Goal: Task Accomplishment & Management: Complete application form

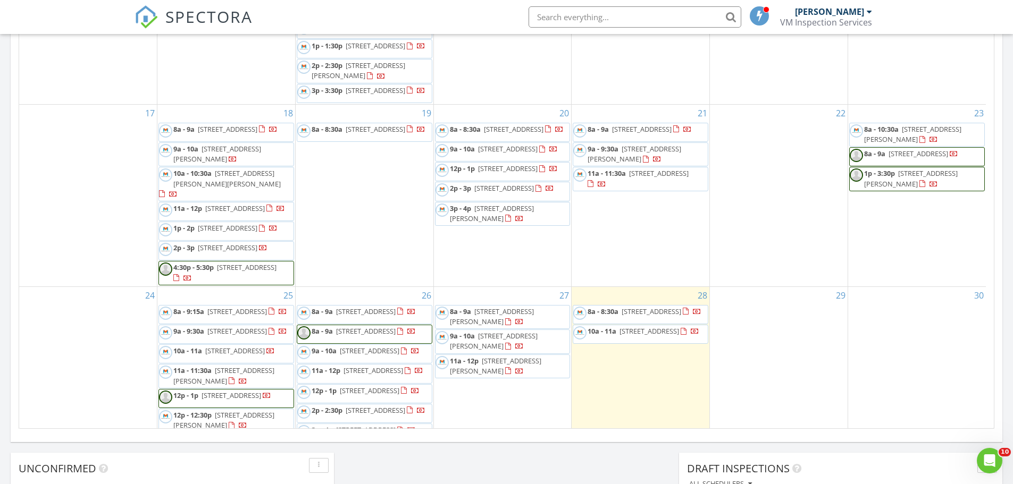
scroll to position [585, 0]
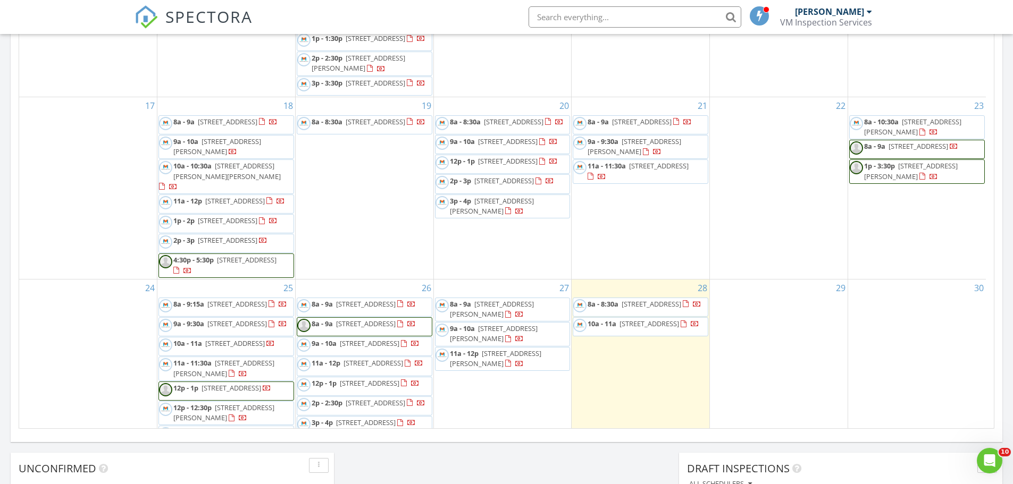
click at [514, 172] on span "12p - 1p 1530 NE 32nd Ct, Pompano Beach 33064" at bounding box center [496, 164] width 122 height 16
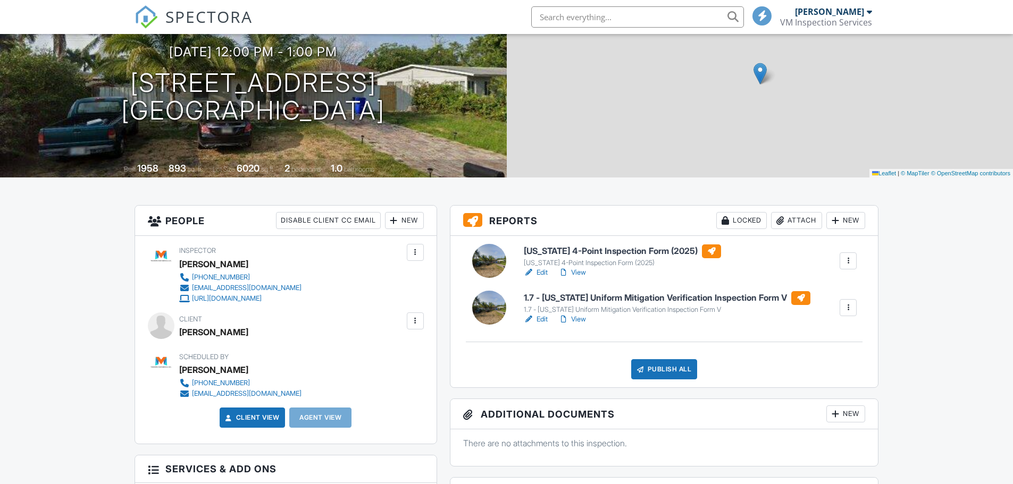
scroll to position [106, 0]
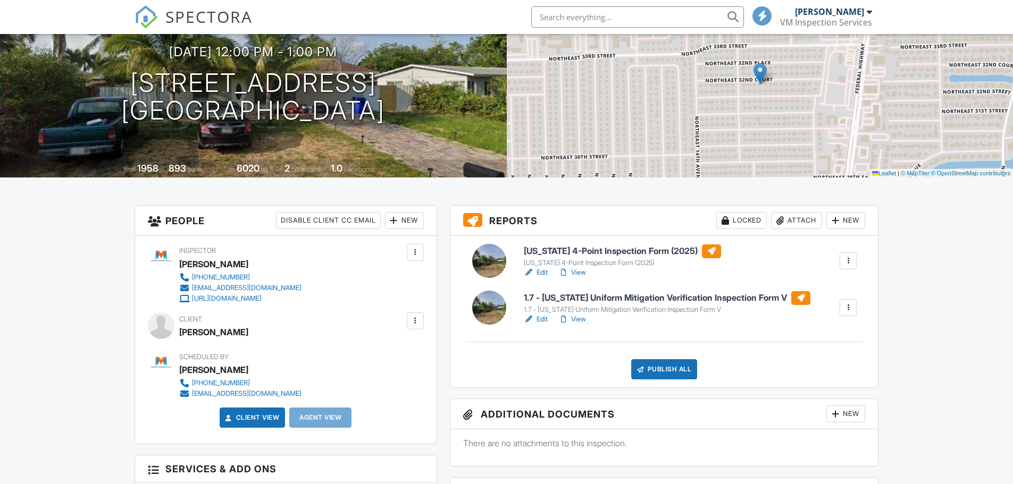
click at [541, 320] on link "Edit" at bounding box center [536, 319] width 24 height 11
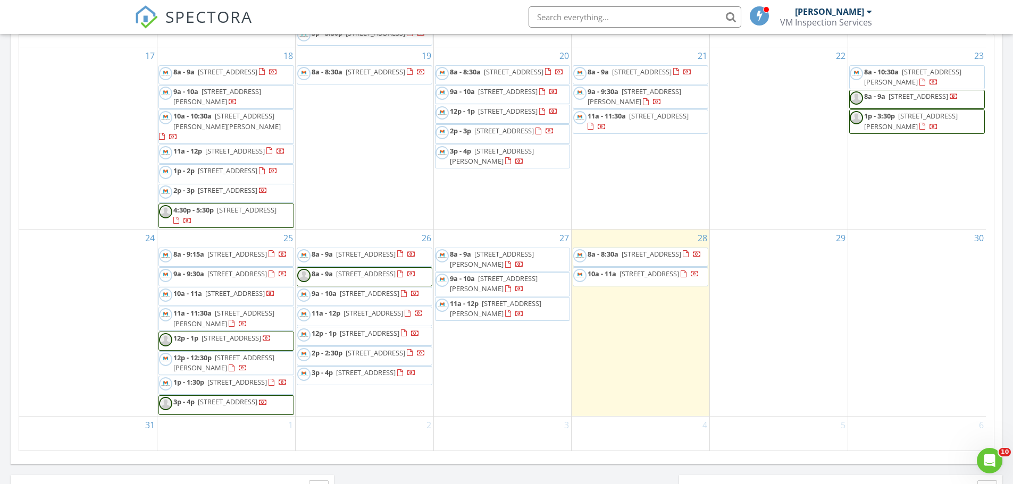
scroll to position [773, 0]
click at [349, 249] on span "[STREET_ADDRESS]" at bounding box center [366, 254] width 60 height 10
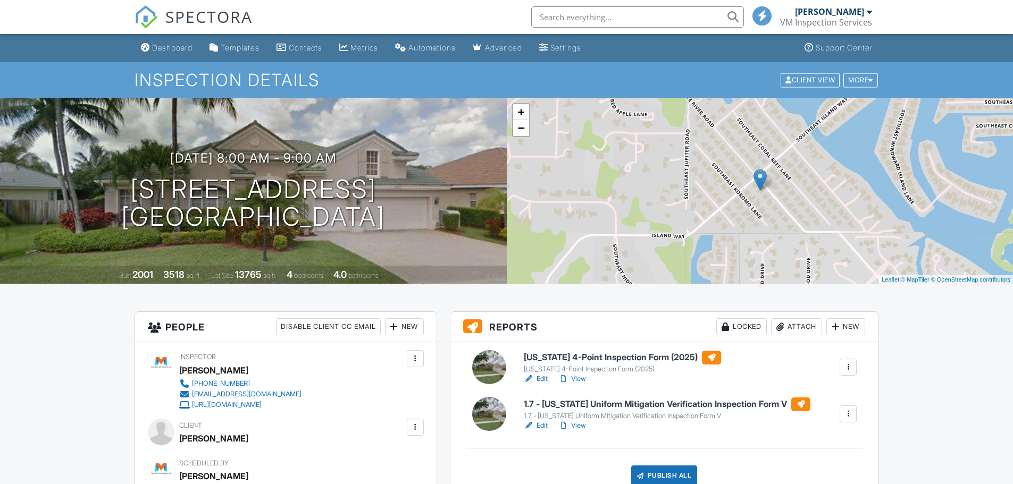
click at [540, 425] on link "Edit" at bounding box center [536, 426] width 24 height 11
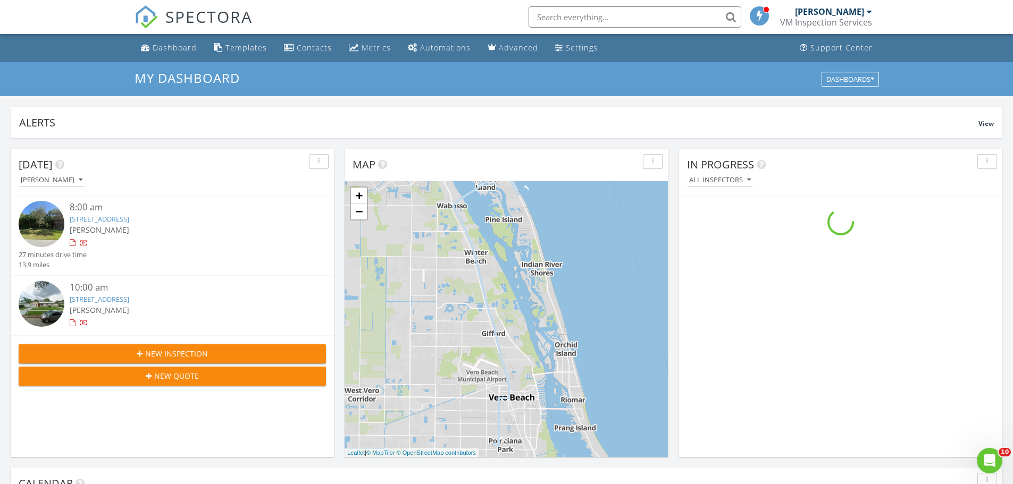
click at [107, 219] on link "[STREET_ADDRESS]" at bounding box center [100, 219] width 60 height 10
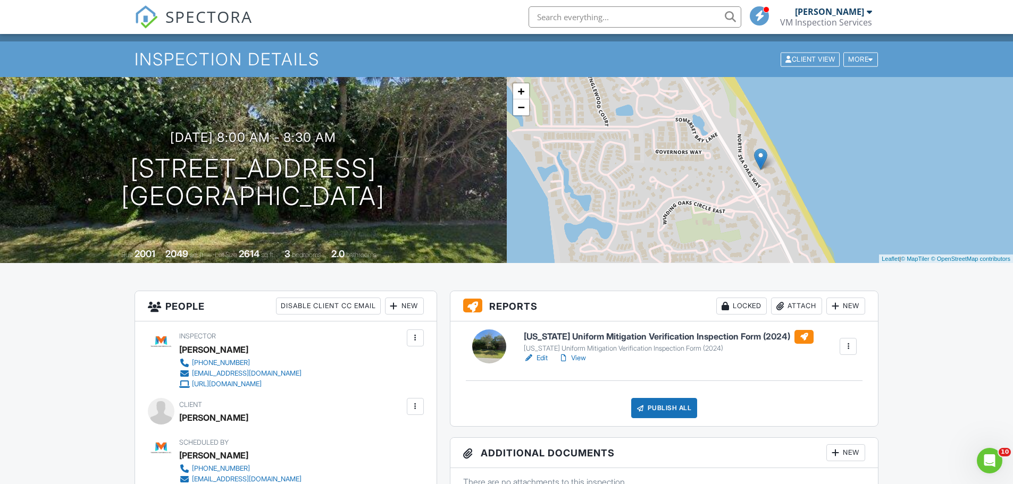
scroll to position [53, 0]
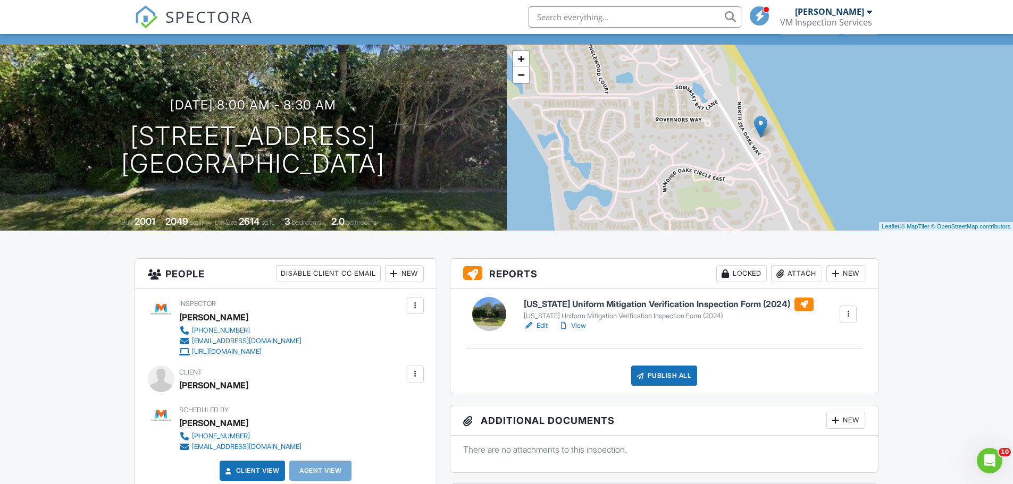
click at [545, 325] on link "Edit" at bounding box center [536, 326] width 24 height 11
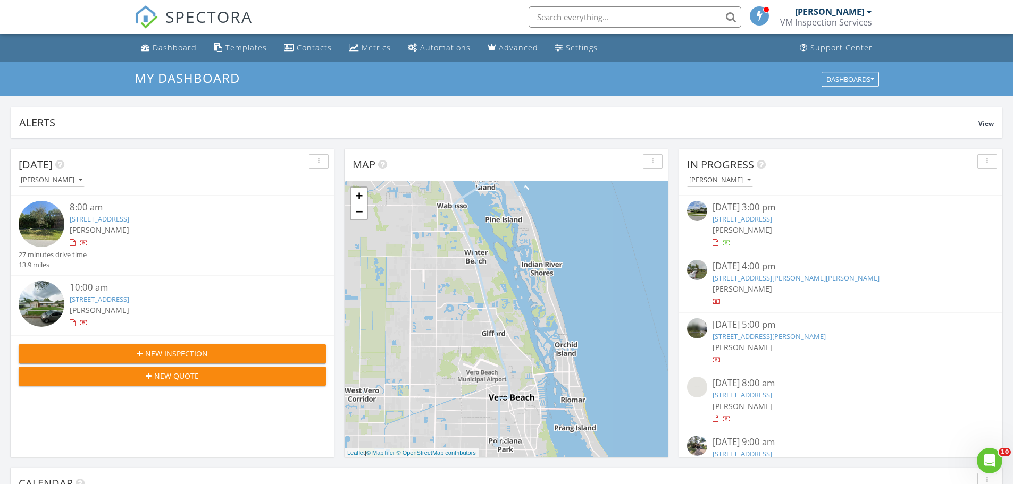
click at [103, 298] on link "555 22nd Ct, Vero Beach, FL 32962" at bounding box center [100, 300] width 60 height 10
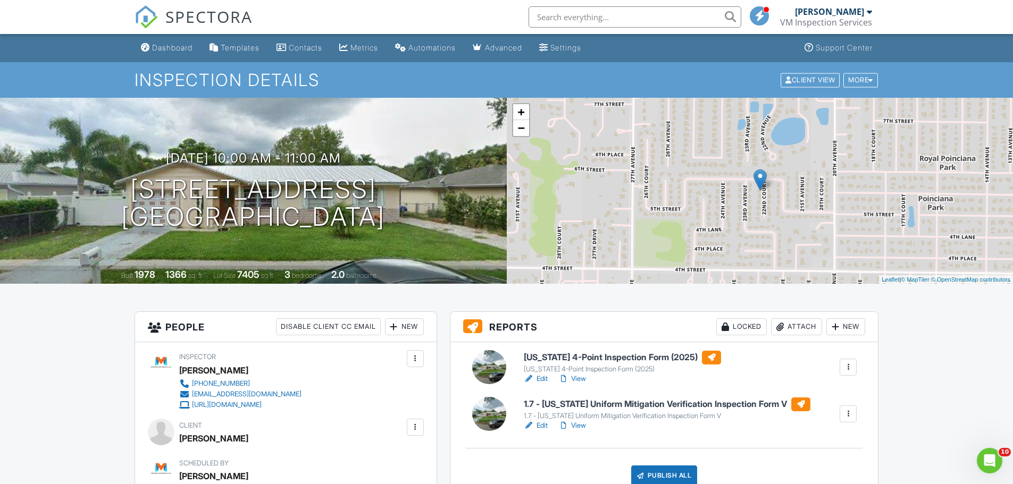
click at [542, 376] on link "Edit" at bounding box center [536, 379] width 24 height 11
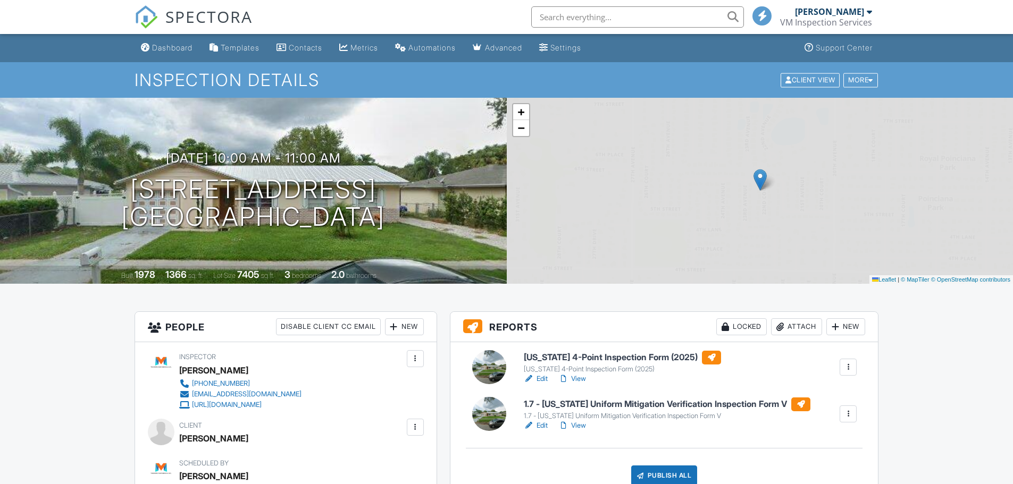
click at [539, 424] on link "Edit" at bounding box center [536, 426] width 24 height 11
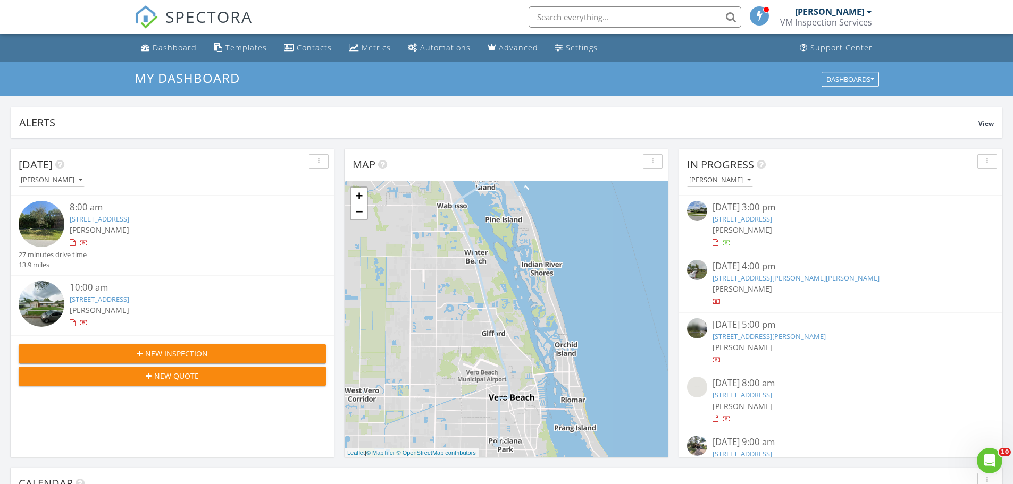
click at [148, 356] on span "New Inspection" at bounding box center [176, 353] width 63 height 11
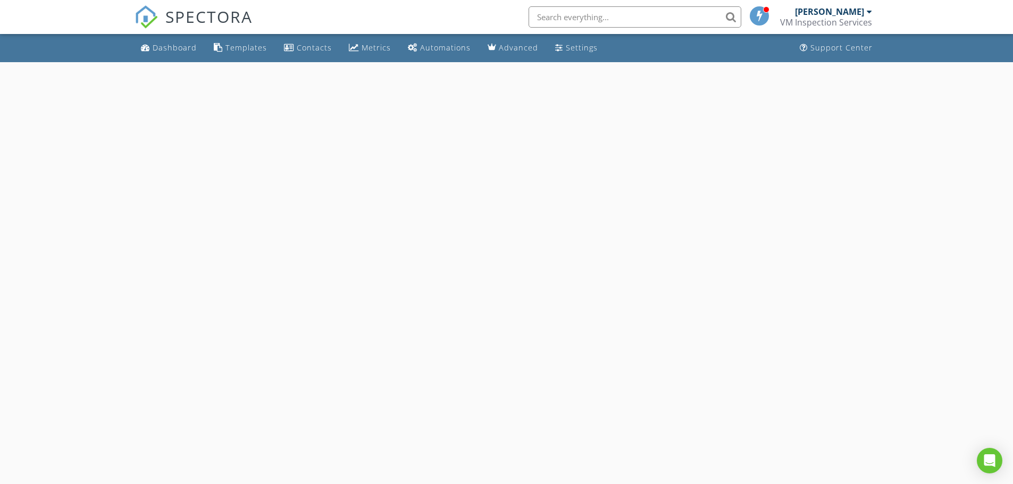
select select "7"
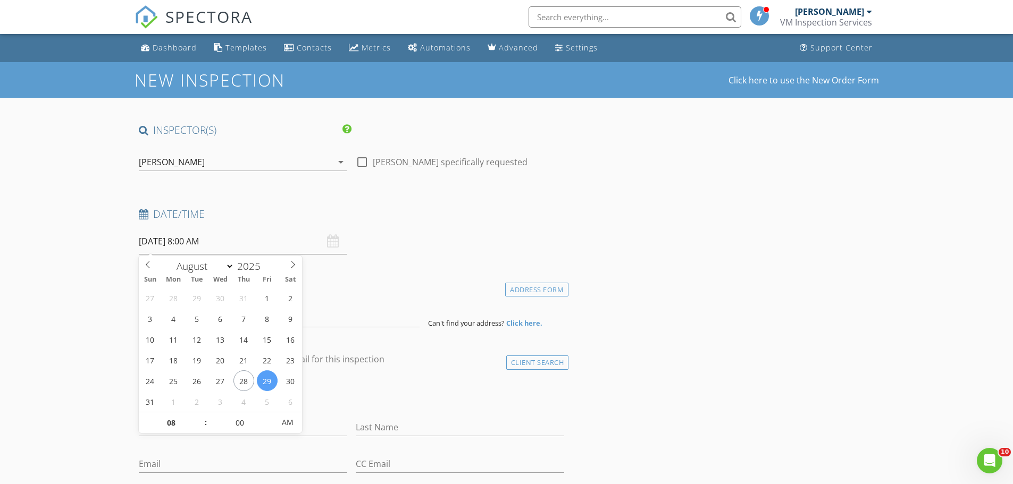
click at [183, 243] on input "08/29/2025 8:00 AM" at bounding box center [243, 242] width 208 height 26
type input "08/28/2025 8:00 AM"
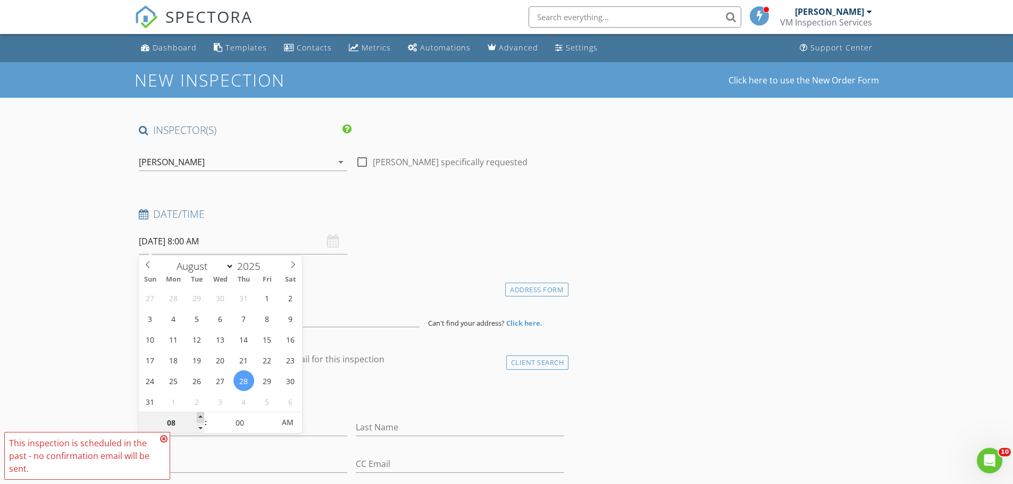
type input "09"
type input "08/28/2025 9:00 AM"
click at [200, 417] on span at bounding box center [200, 418] width 7 height 11
type input "10"
type input "08/28/2025 10:00 AM"
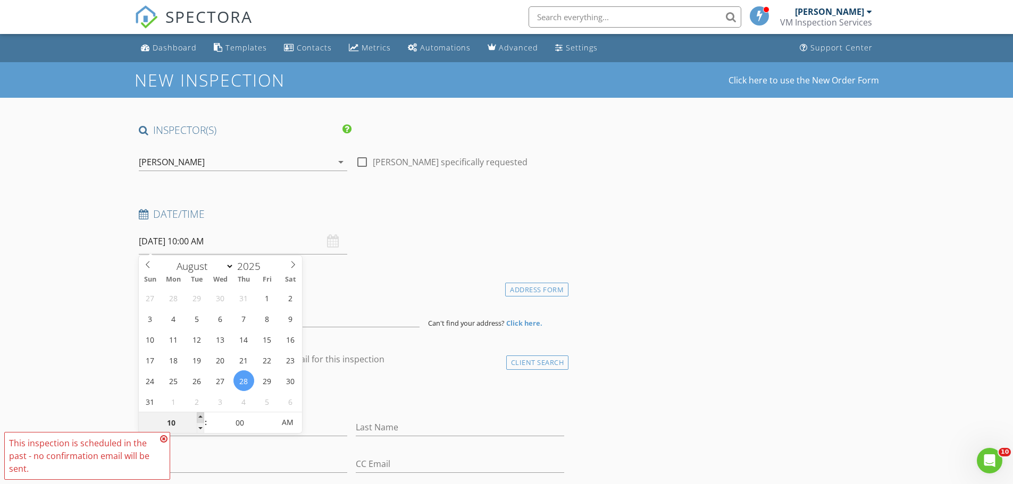
click at [200, 417] on span at bounding box center [200, 418] width 7 height 11
type input "11"
type input "08/28/2025 11:00 AM"
click at [200, 417] on span at bounding box center [200, 418] width 7 height 11
type input "12"
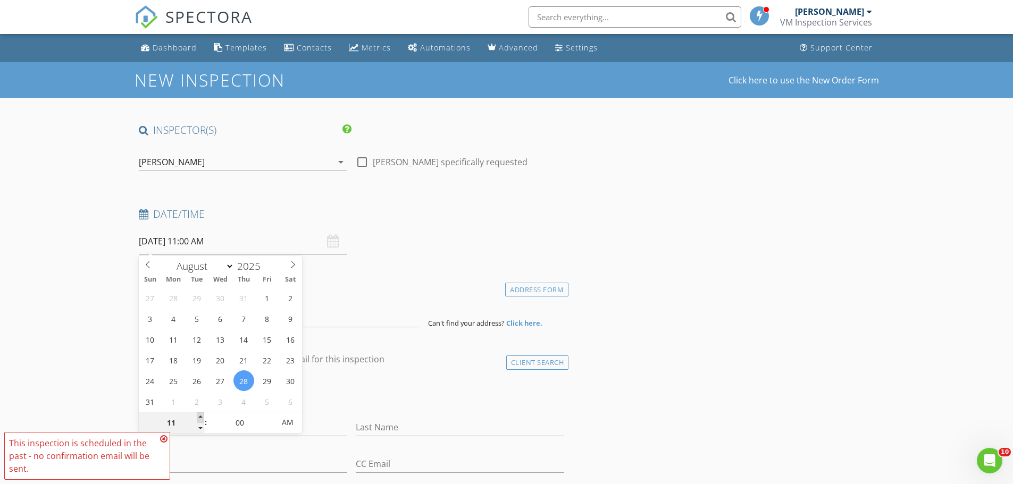
type input "08/28/2025 12:00 PM"
click at [200, 417] on span at bounding box center [200, 418] width 7 height 11
type input "01"
type input "08/28/2025 1:00 PM"
click at [200, 417] on span at bounding box center [200, 418] width 7 height 11
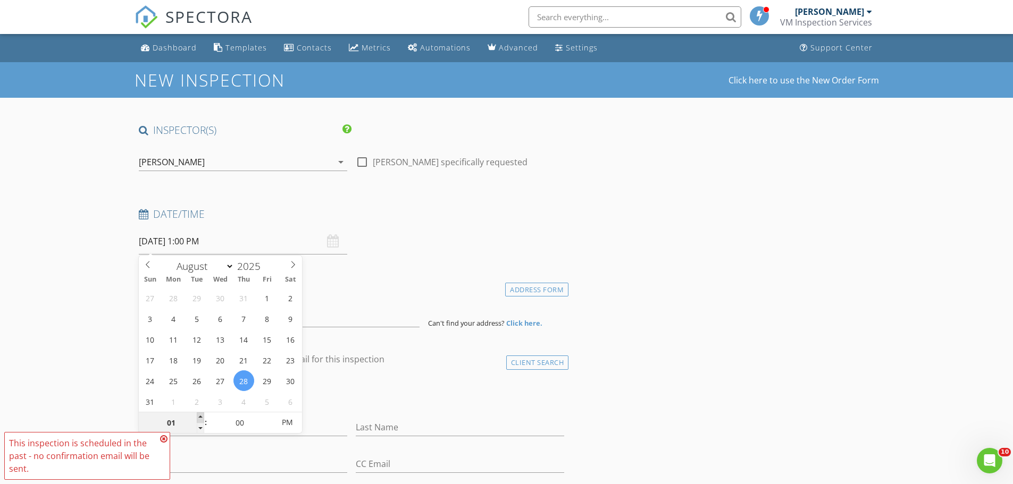
type input "02"
type input "08/28/2025 2:00 PM"
click at [200, 417] on span at bounding box center [200, 418] width 7 height 11
type input "03"
type input "[DATE] 3:00 PM"
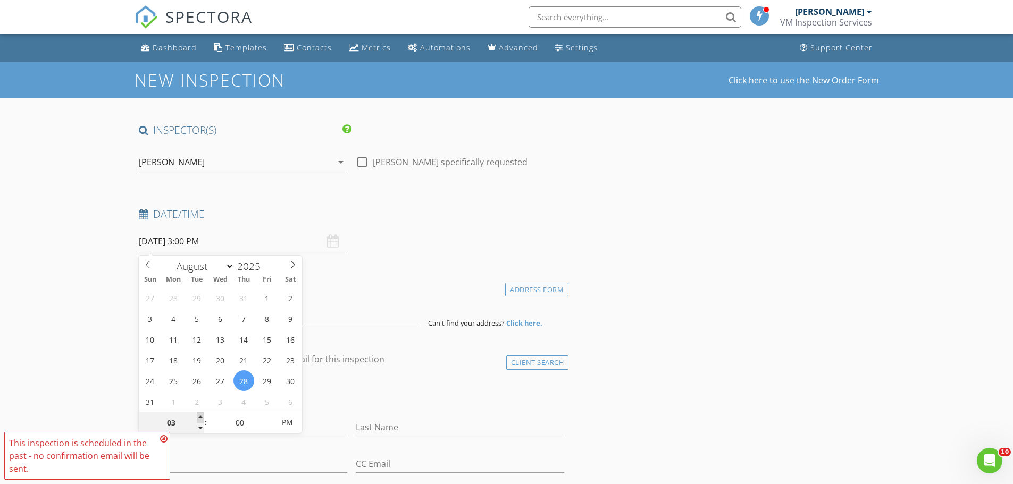
click at [200, 417] on span at bounding box center [200, 418] width 7 height 11
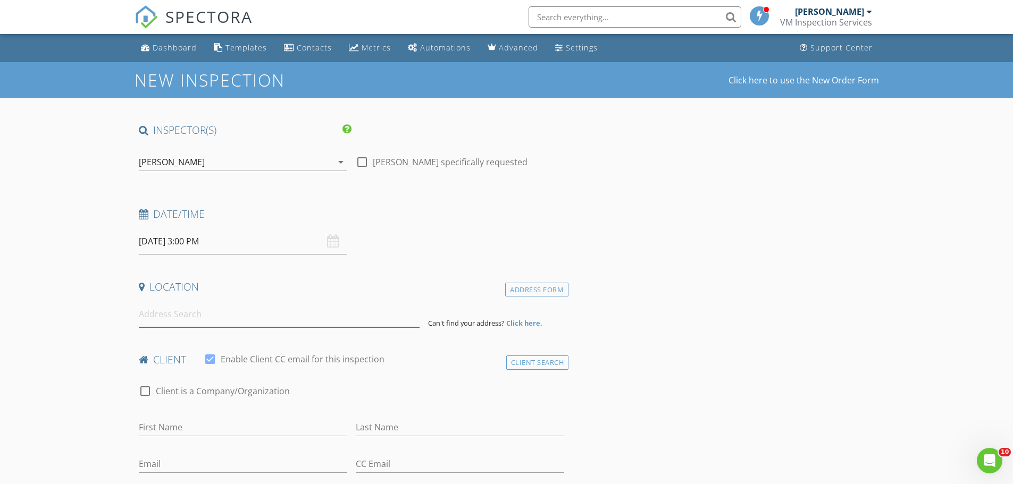
click at [159, 326] on input at bounding box center [279, 314] width 281 height 26
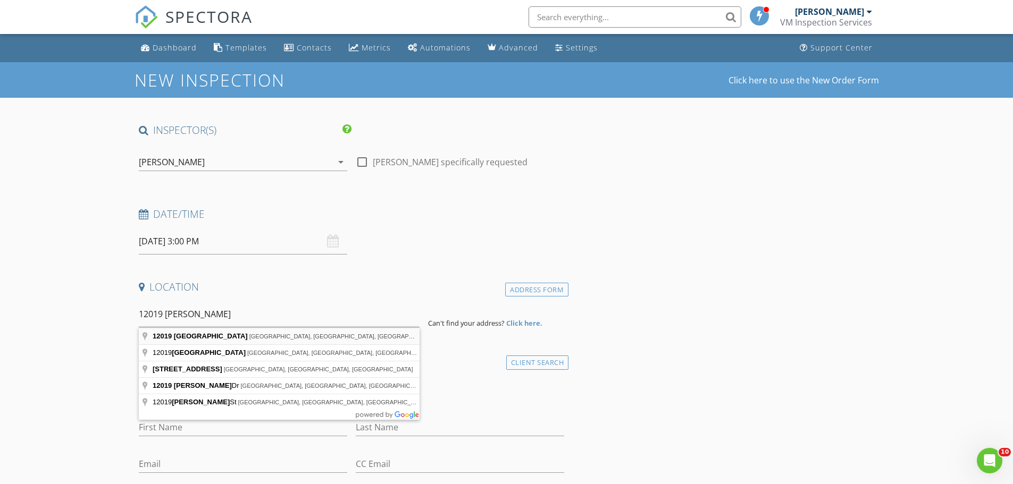
type input "12019 Southwest Jasper Lake Way, Port St. Lucie, FL, USA"
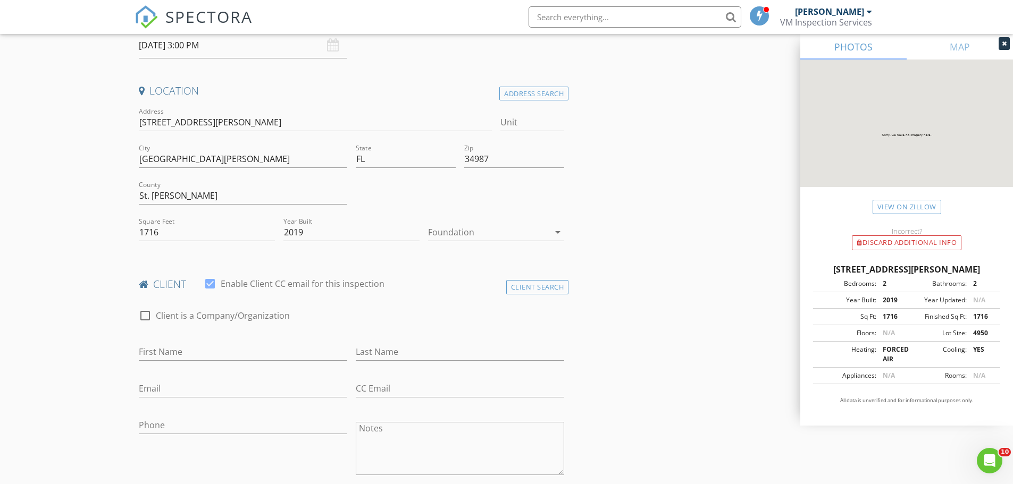
scroll to position [213, 0]
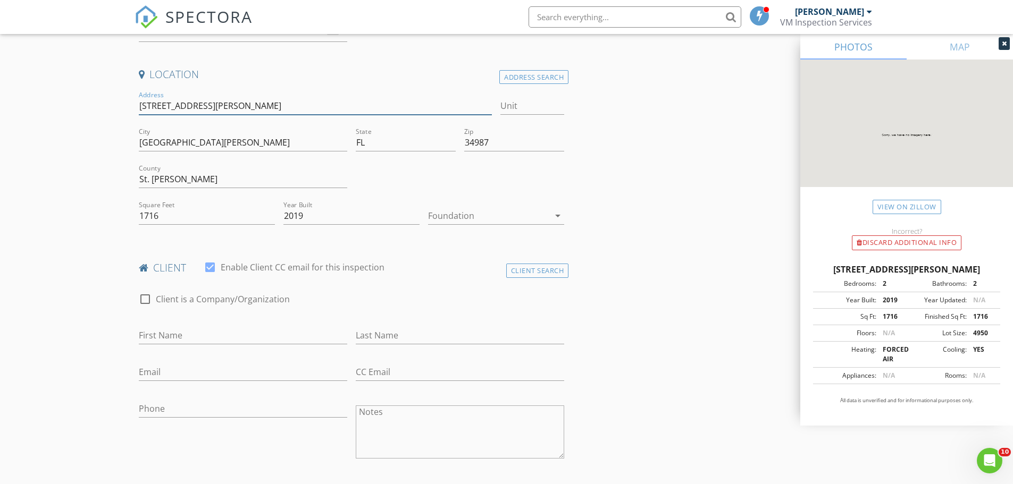
drag, startPoint x: 248, startPoint y: 106, endPoint x: 130, endPoint y: 97, distance: 118.9
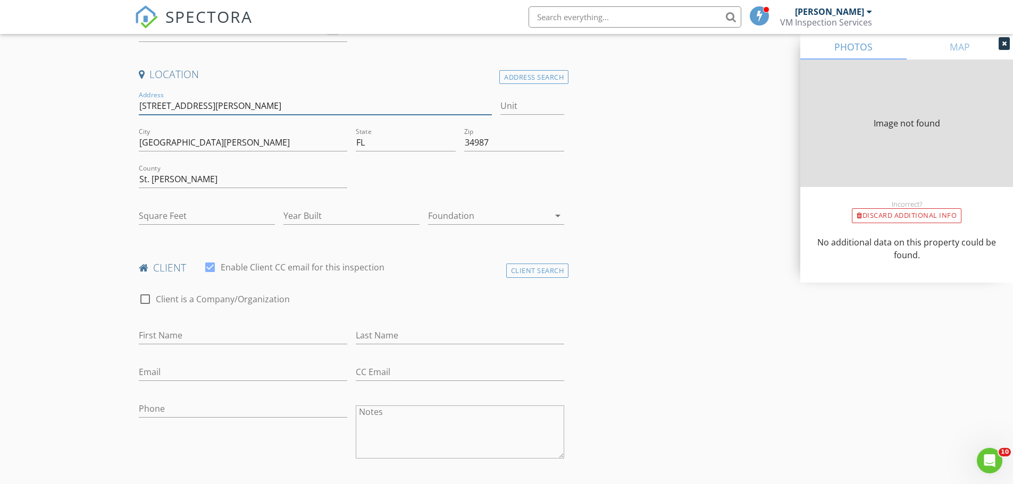
type input "1716"
type input "2019"
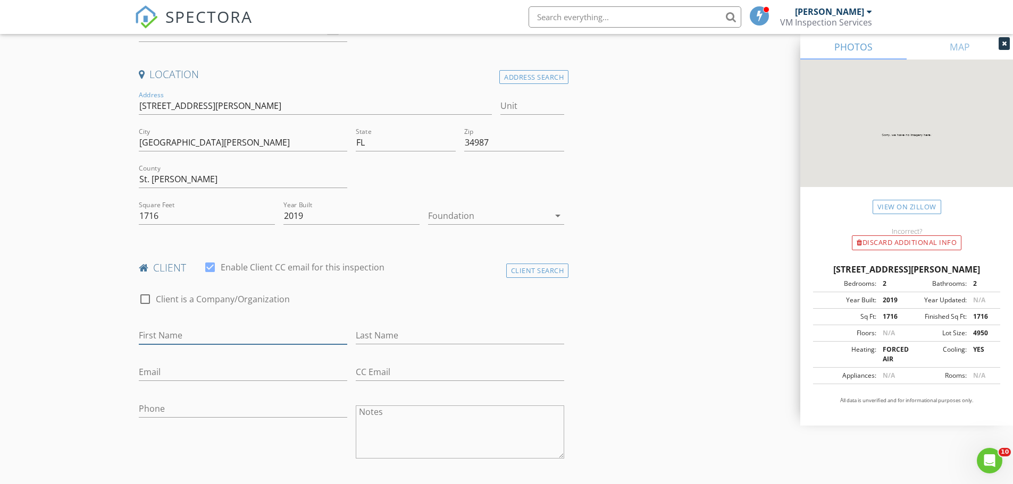
click at [183, 336] on input "First Name" at bounding box center [243, 336] width 208 height 18
type input "d"
type input "[PERSON_NAME]"
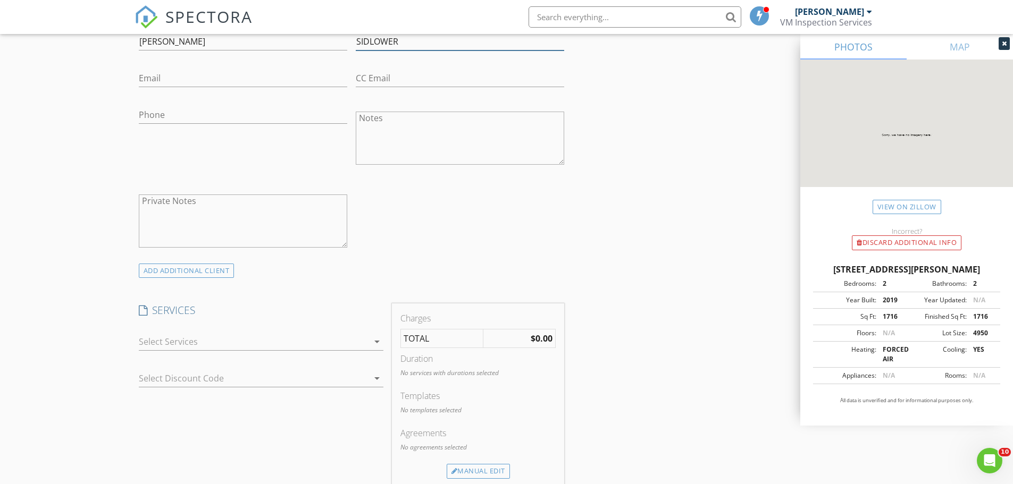
scroll to position [532, 0]
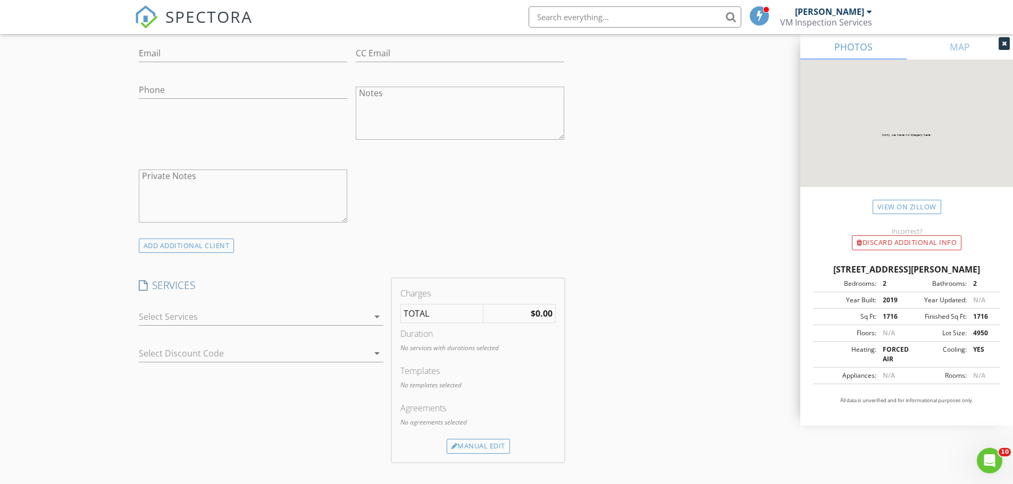
type input "SIDLOWER"
click at [211, 326] on div "arrow_drop_down" at bounding box center [261, 322] width 245 height 28
click at [212, 321] on div at bounding box center [254, 316] width 230 height 17
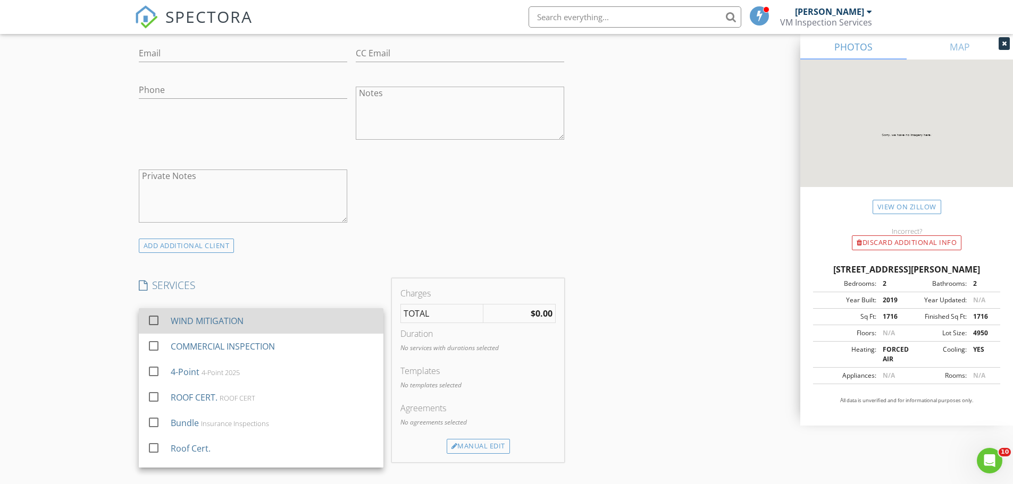
click at [157, 320] on div at bounding box center [154, 321] width 18 height 18
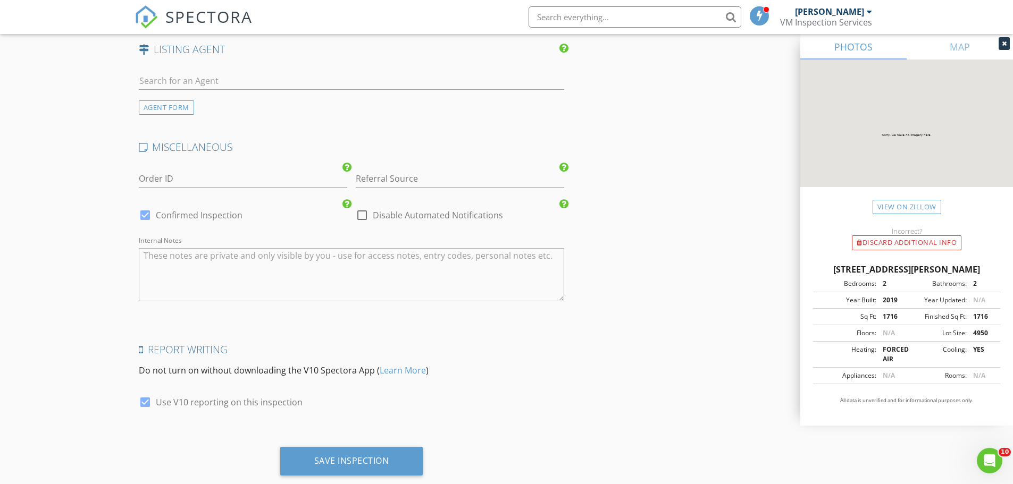
scroll to position [1327, 0]
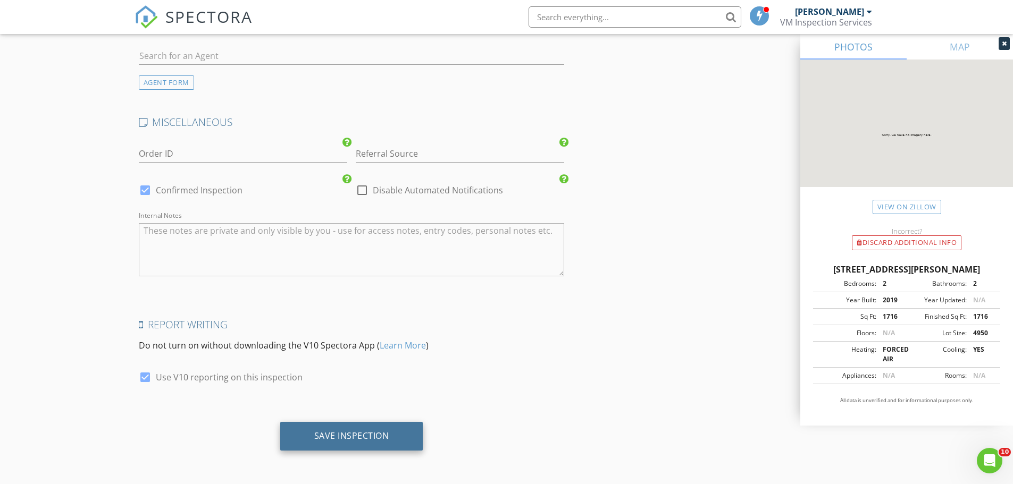
click at [346, 435] on div "Save Inspection" at bounding box center [351, 436] width 75 height 11
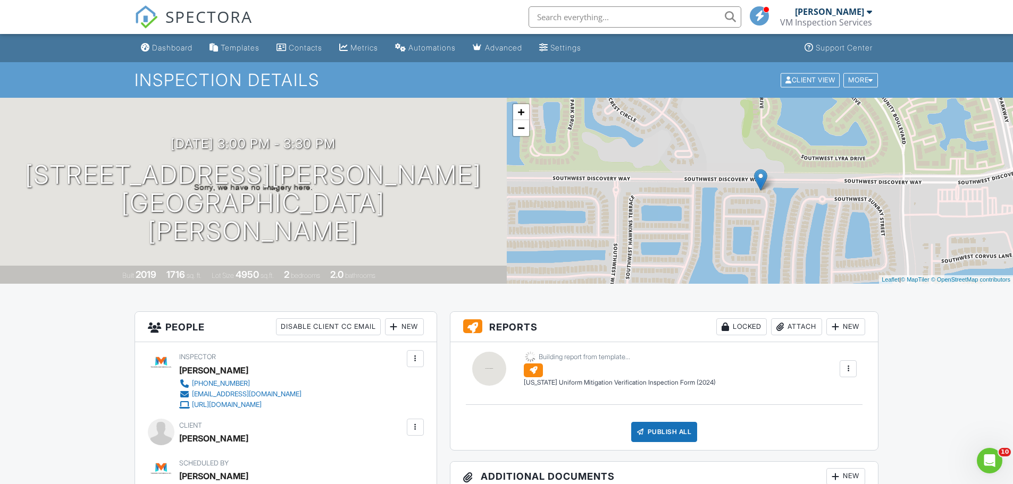
drag, startPoint x: 257, startPoint y: 441, endPoint x: 180, endPoint y: 437, distance: 77.2
click at [180, 437] on div "Client [PERSON_NAME]" at bounding box center [235, 433] width 112 height 28
copy div "[PERSON_NAME]"
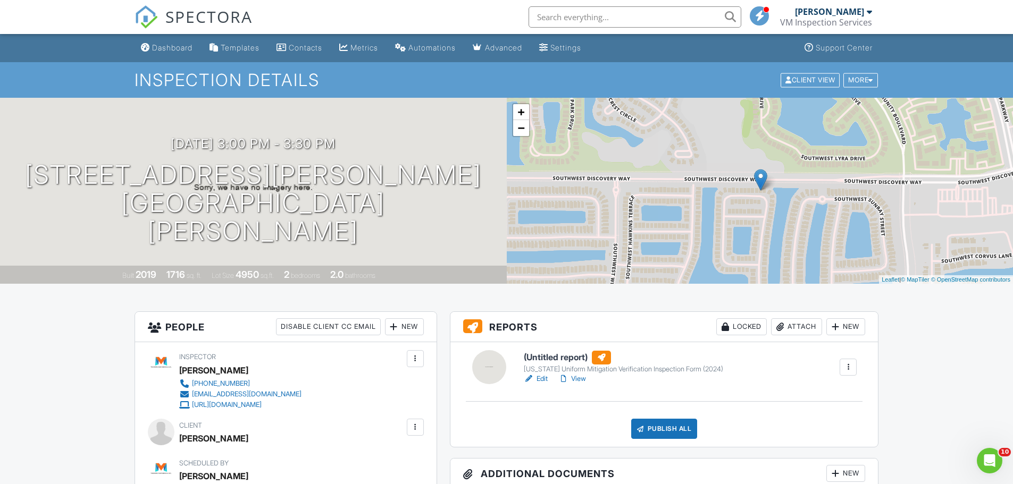
click at [542, 377] on link "Edit" at bounding box center [536, 379] width 24 height 11
